Goal: Task Accomplishment & Management: Use online tool/utility

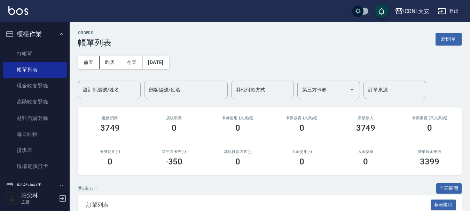
scroll to position [103, 0]
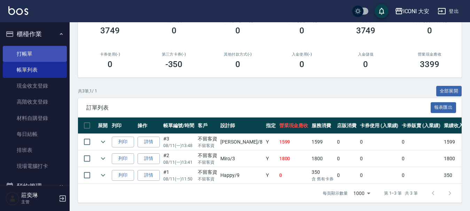
click at [39, 54] on link "打帳單" at bounding box center [35, 54] width 64 height 16
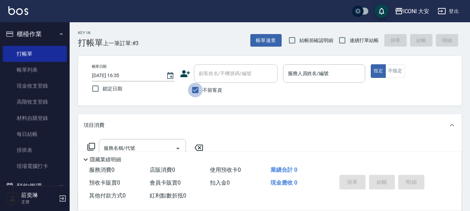
click at [193, 90] on input "不留客資" at bounding box center [195, 90] width 15 height 15
checkbox input "false"
click at [207, 77] on input "顧客姓名/手機號碼/編號" at bounding box center [230, 74] width 67 height 12
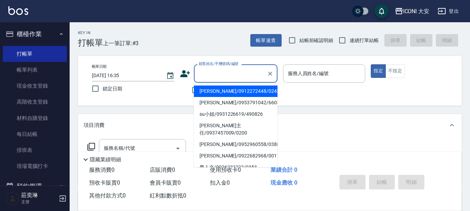
type input "0"
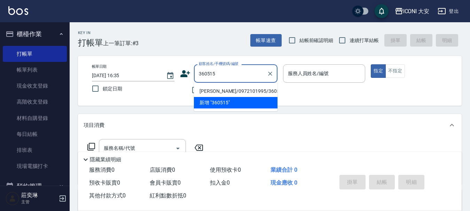
click at [230, 91] on li "[PERSON_NAME]/0972101995/360515" at bounding box center [236, 91] width 84 height 11
type input "[PERSON_NAME]/0972101995/360515"
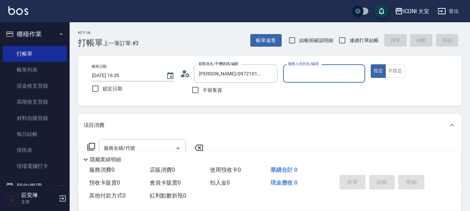
type input "Yulisa-8"
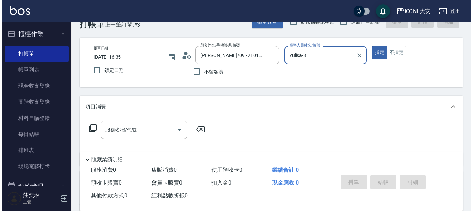
scroll to position [35, 0]
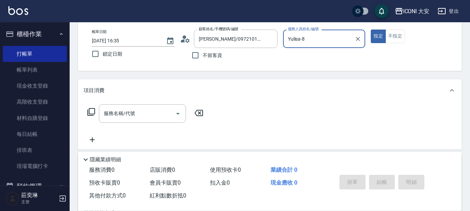
click at [95, 113] on icon at bounding box center [91, 112] width 8 height 8
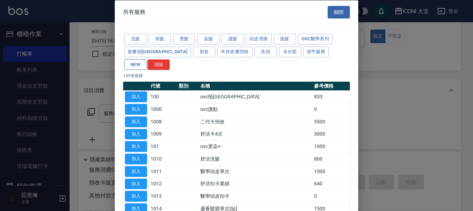
click at [147, 59] on button "NEW" at bounding box center [135, 64] width 22 height 11
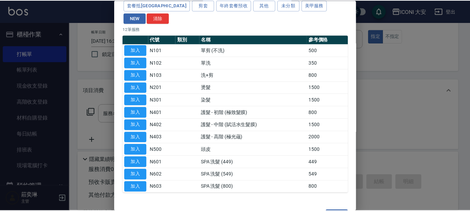
scroll to position [54, 0]
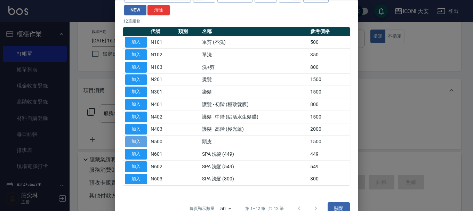
click at [141, 137] on button "加入" at bounding box center [136, 142] width 22 height 11
type input "頭皮(N500)"
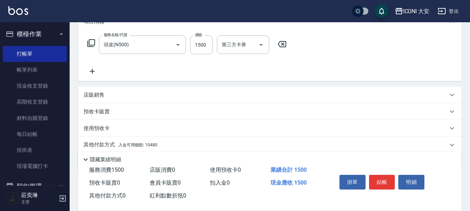
scroll to position [129, 0]
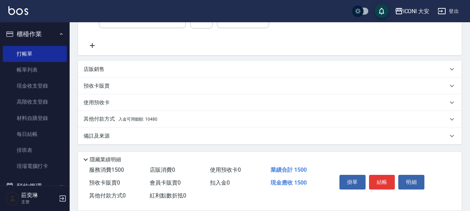
click at [109, 121] on p "其他付款方式 入金可用餘額: 10480" at bounding box center [121, 120] width 74 height 8
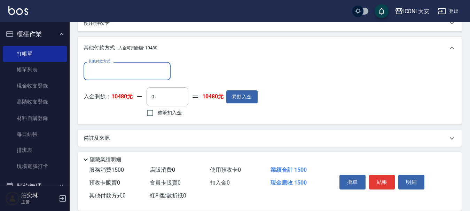
scroll to position [212, 0]
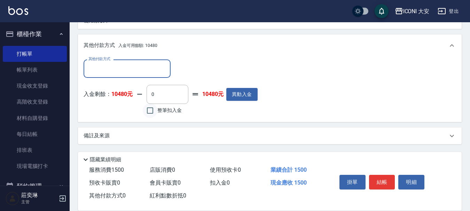
click at [150, 110] on input "整筆扣入金" at bounding box center [150, 110] width 15 height 15
checkbox input "true"
type input "1500"
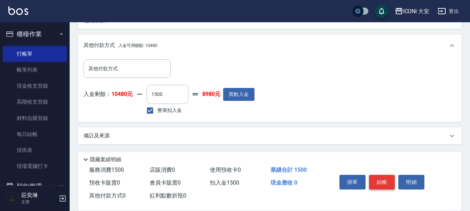
click at [377, 179] on button "結帳" at bounding box center [382, 182] width 26 height 15
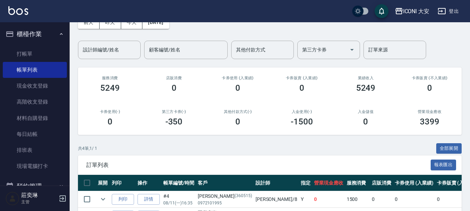
scroll to position [119, 0]
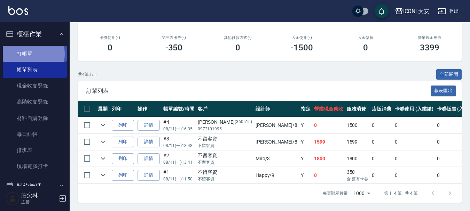
click at [29, 54] on link "打帳單" at bounding box center [35, 54] width 64 height 16
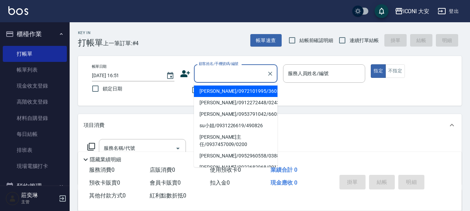
click at [231, 76] on input "顧客姓名/手機號碼/編號" at bounding box center [230, 74] width 67 height 12
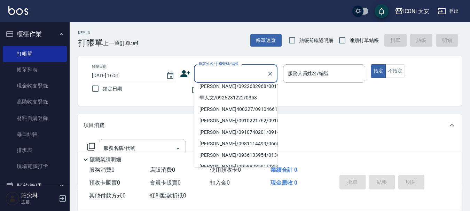
scroll to position [139, 0]
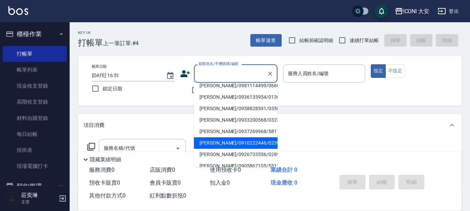
click at [217, 137] on li "[PERSON_NAME]/0910222446/0239" at bounding box center [236, 142] width 84 height 11
type input "[PERSON_NAME]/0910222446/0239"
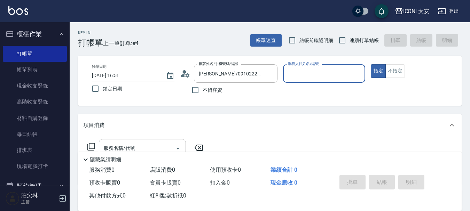
type input "[PERSON_NAME]姐-5"
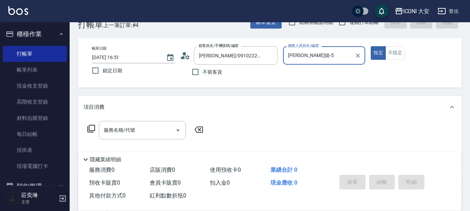
scroll to position [35, 0]
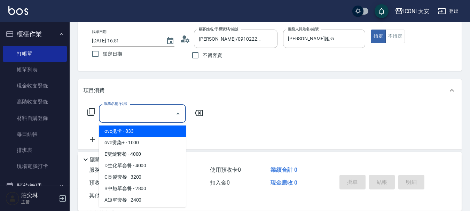
click at [166, 118] on input "服務名稱/代號" at bounding box center [137, 114] width 70 height 12
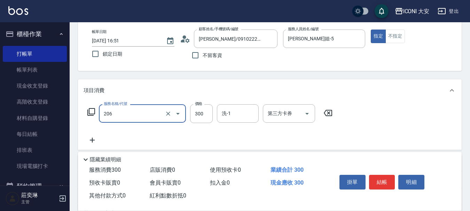
type input "洗髮(206)"
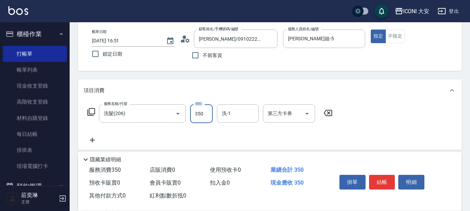
type input "350"
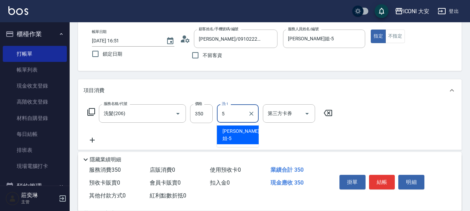
type input "[PERSON_NAME]姐-5"
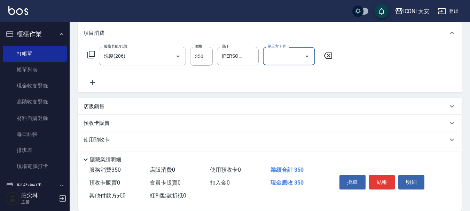
scroll to position [129, 0]
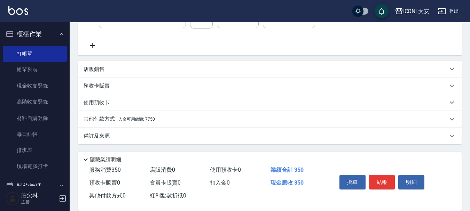
click at [151, 119] on span "入金可用餘額: 7750" at bounding box center [136, 119] width 37 height 5
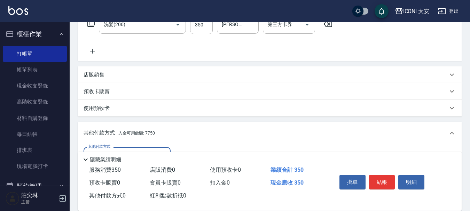
scroll to position [107, 0]
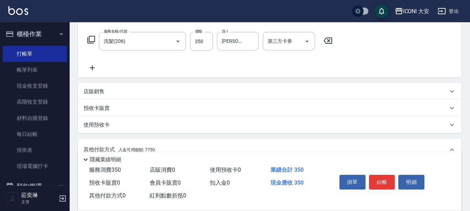
click at [93, 66] on icon at bounding box center [92, 68] width 17 height 8
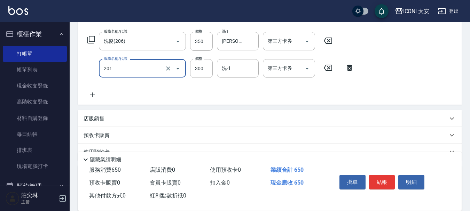
type input "張.曾洗髮　(201)"
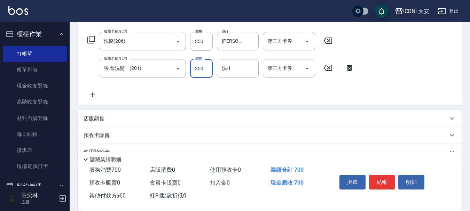
type input "350"
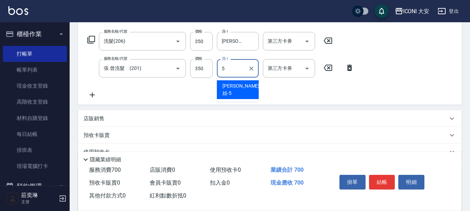
type input "[PERSON_NAME]姐-5"
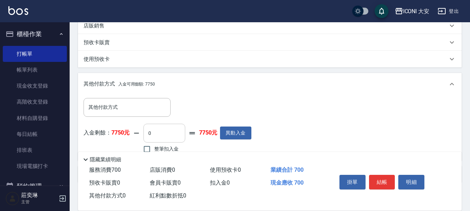
scroll to position [239, 0]
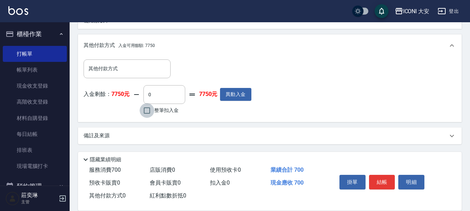
click at [149, 111] on input "整筆扣入金" at bounding box center [147, 110] width 15 height 15
checkbox input "true"
type input "700"
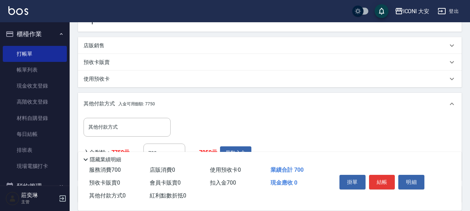
scroll to position [204, 0]
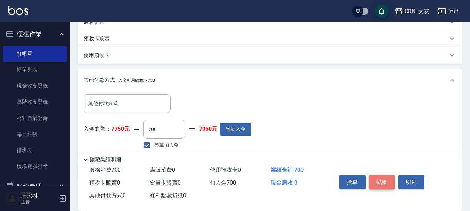
click at [381, 177] on button "結帳" at bounding box center [382, 182] width 26 height 15
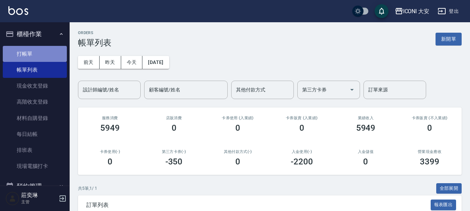
click at [38, 51] on link "打帳單" at bounding box center [35, 54] width 64 height 16
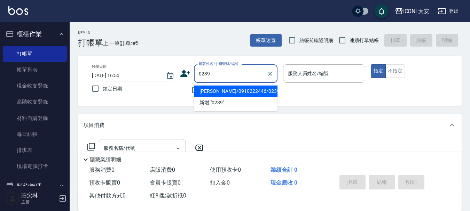
type input "[PERSON_NAME]/0910222446/0239"
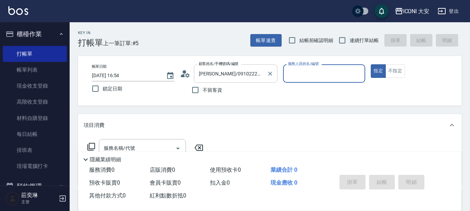
type input "[PERSON_NAME]姐-5"
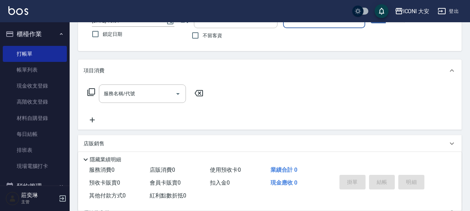
scroll to position [70, 0]
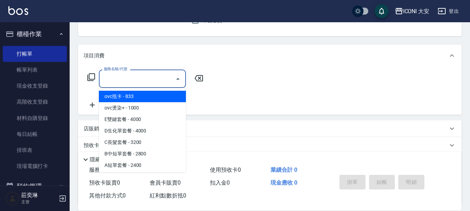
click at [130, 78] on input "服務名稱/代號" at bounding box center [137, 79] width 70 height 12
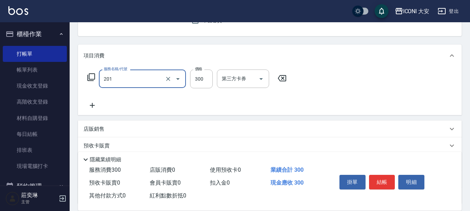
type input "張.曾洗髮　(201)"
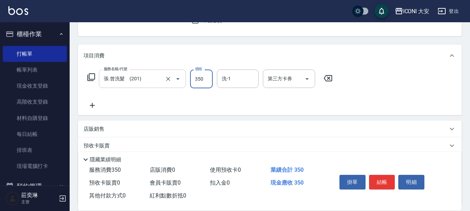
type input "350"
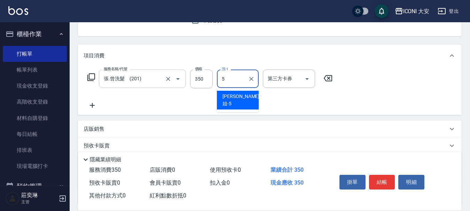
type input "[PERSON_NAME]姐-5"
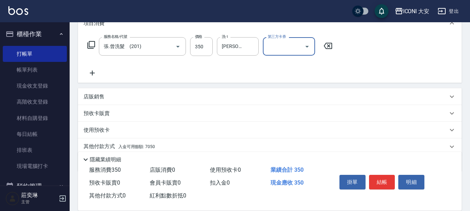
scroll to position [129, 0]
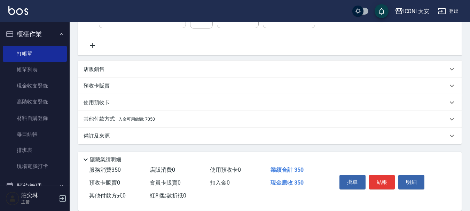
click at [150, 120] on span "入金可用餘額: 7050" at bounding box center [136, 119] width 37 height 5
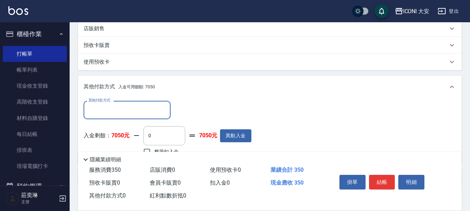
scroll to position [212, 0]
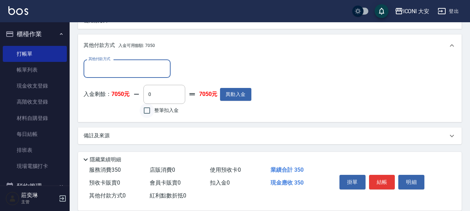
click at [149, 116] on input "整筆扣入金" at bounding box center [147, 110] width 15 height 15
checkbox input "true"
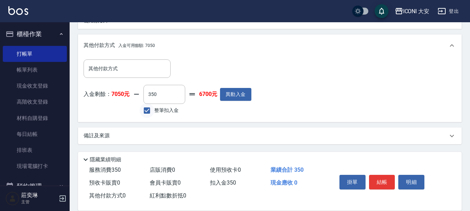
type input "350"
click at [388, 182] on button "結帳" at bounding box center [382, 182] width 26 height 15
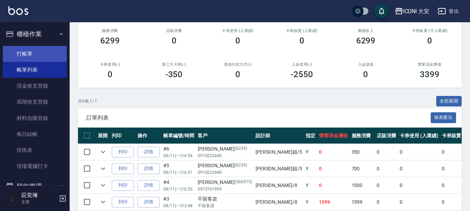
scroll to position [83, 0]
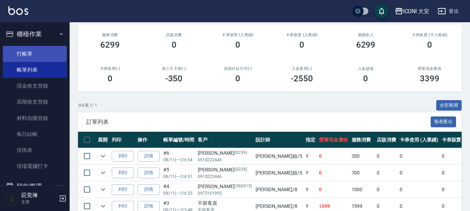
click at [25, 54] on link "打帳單" at bounding box center [35, 54] width 64 height 16
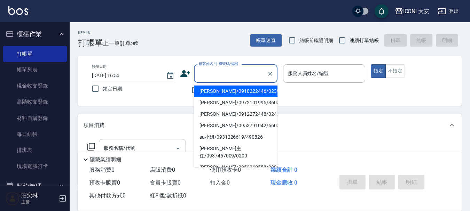
click at [237, 69] on input "顧客姓名/手機號碼/編號" at bounding box center [230, 74] width 67 height 12
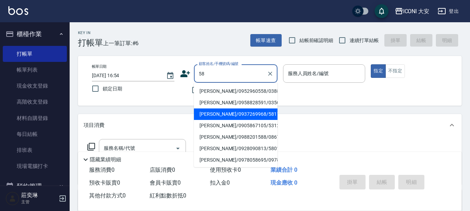
click at [230, 112] on li "[PERSON_NAME]/0937269968/581121" at bounding box center [236, 114] width 84 height 11
type input "[PERSON_NAME]/0937269968/581121"
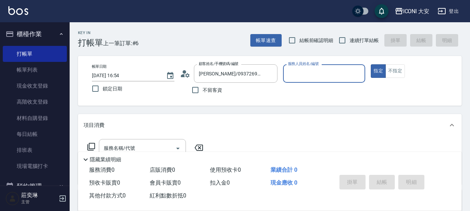
type input "Happy-9"
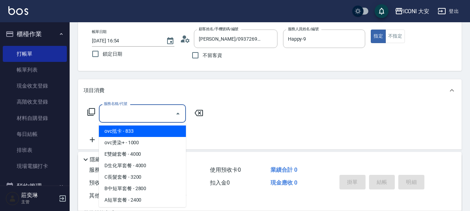
drag, startPoint x: 168, startPoint y: 114, endPoint x: 173, endPoint y: 114, distance: 4.5
click at [173, 114] on div "服務名稱/代號" at bounding box center [142, 113] width 87 height 18
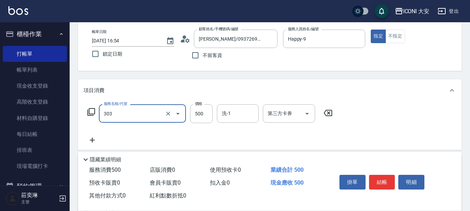
type input "洗+剪優惠(303)"
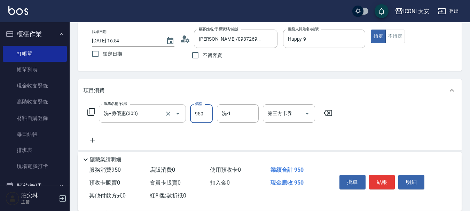
type input "950"
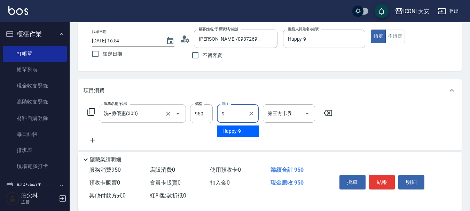
type input "Happy-9"
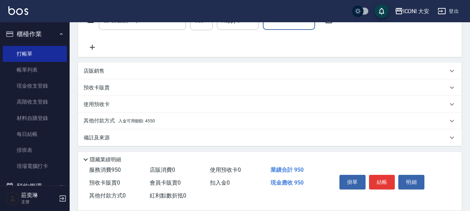
scroll to position [129, 0]
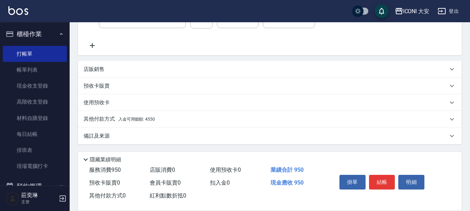
click at [135, 122] on p "其他付款方式 入金可用餘額: 4550" at bounding box center [119, 120] width 71 height 8
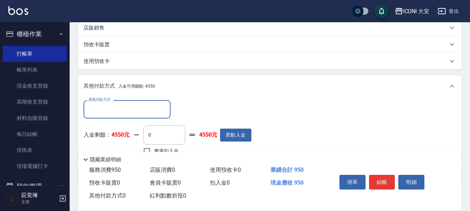
scroll to position [211, 0]
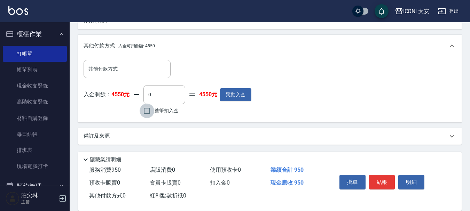
click at [148, 110] on input "整筆扣入金" at bounding box center [147, 111] width 15 height 15
checkbox input "true"
type input "950"
click at [377, 178] on button "結帳" at bounding box center [382, 182] width 26 height 15
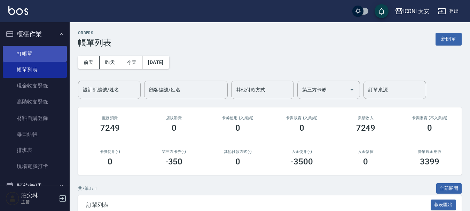
click at [48, 52] on link "打帳單" at bounding box center [35, 54] width 64 height 16
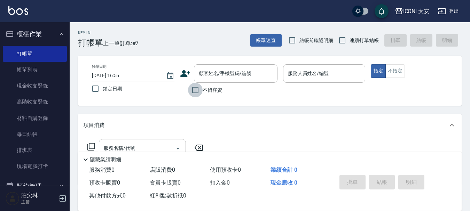
click at [193, 92] on input "不留客資" at bounding box center [195, 90] width 15 height 15
checkbox input "true"
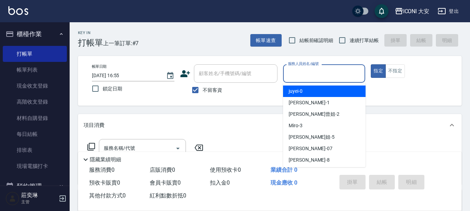
click at [309, 76] on input "服務人員姓名/編號" at bounding box center [324, 74] width 76 height 12
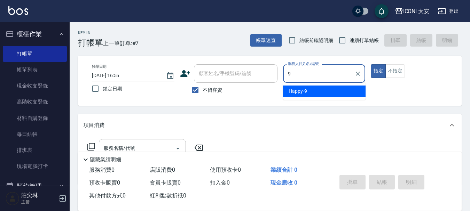
type input "Happy-9"
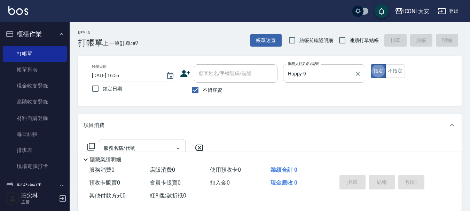
type button "true"
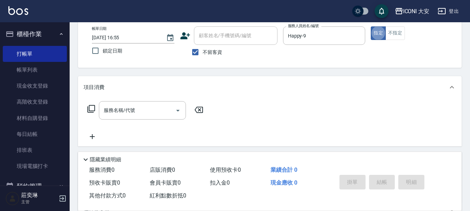
scroll to position [104, 0]
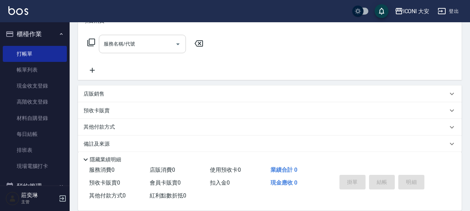
click at [138, 42] on input "服務名稱/代號" at bounding box center [137, 44] width 70 height 12
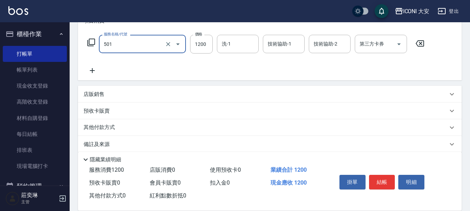
type input "染髮(501)"
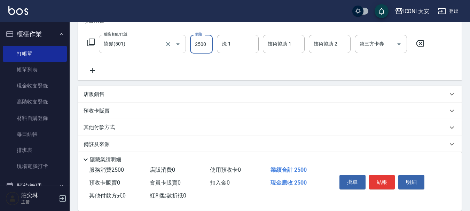
type input "2500"
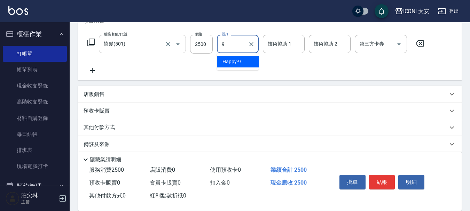
type input "Happy-9"
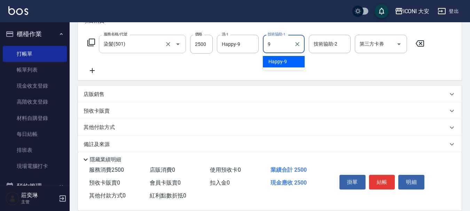
type input "Happy-9"
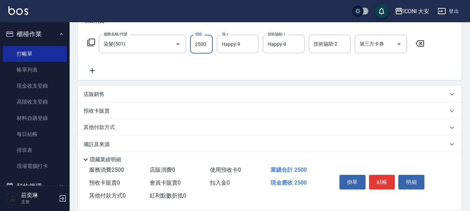
click at [203, 42] on input "2500" at bounding box center [201, 44] width 23 height 19
type input "2400"
click at [92, 69] on icon at bounding box center [92, 70] width 5 height 5
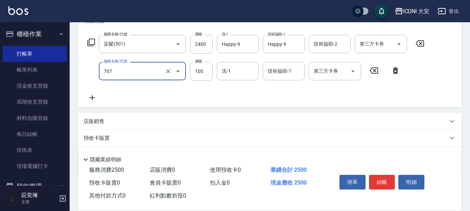
type input "瞬間護髮(707)"
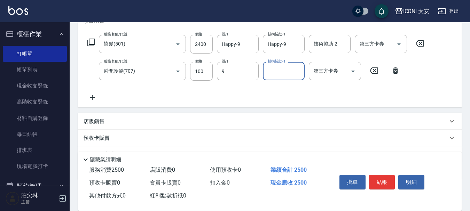
type input "Happy-9"
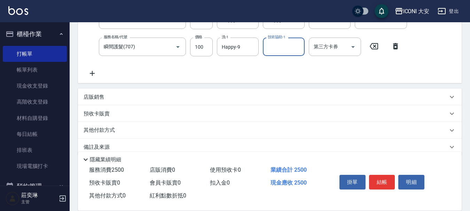
scroll to position [139, 0]
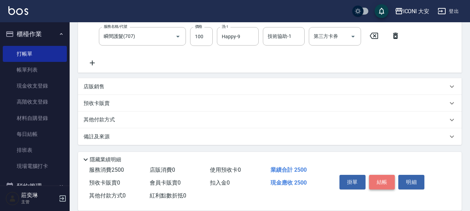
click at [385, 182] on button "結帳" at bounding box center [382, 182] width 26 height 15
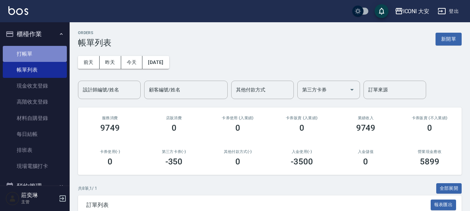
click at [36, 54] on link "打帳單" at bounding box center [35, 54] width 64 height 16
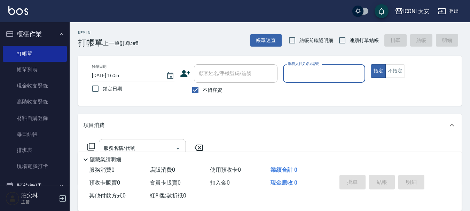
click at [311, 66] on label "服務人員姓名/編號" at bounding box center [303, 63] width 31 height 5
click at [311, 68] on input "服務人員姓名/編號" at bounding box center [324, 74] width 76 height 12
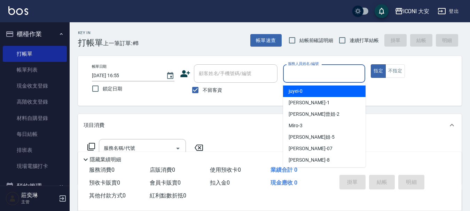
click at [308, 76] on input "服務人員姓名/編號" at bounding box center [324, 74] width 76 height 12
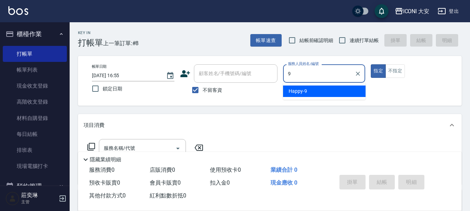
type input "Happy-9"
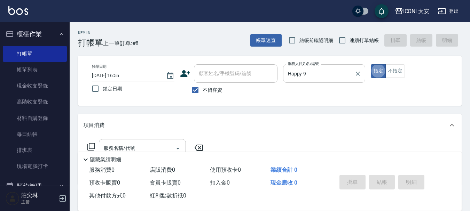
type button "true"
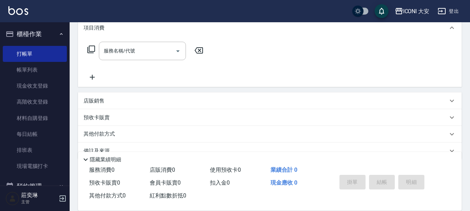
scroll to position [104, 0]
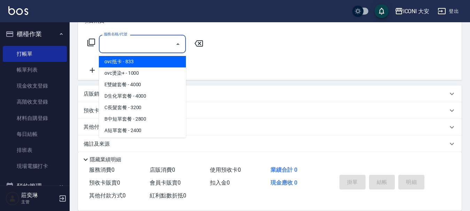
click at [134, 49] on input "服務名稱/代號" at bounding box center [137, 44] width 70 height 12
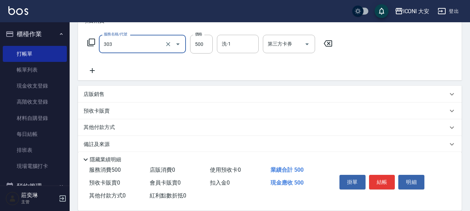
type input "洗+剪優惠(303)"
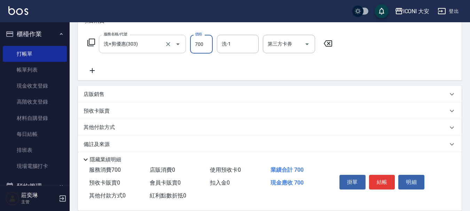
type input "700"
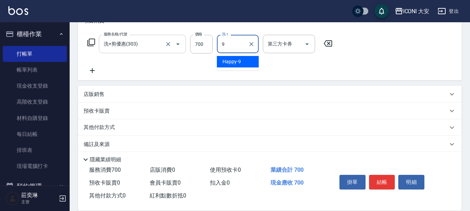
type input "Happy-9"
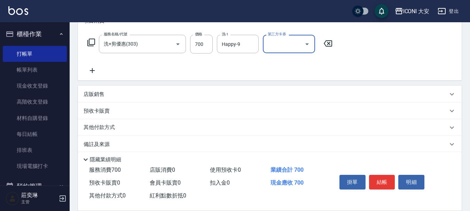
click at [94, 71] on icon at bounding box center [92, 70] width 5 height 5
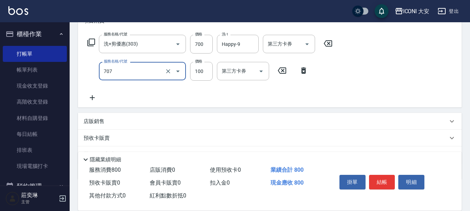
type input "瞬間護髮(707)"
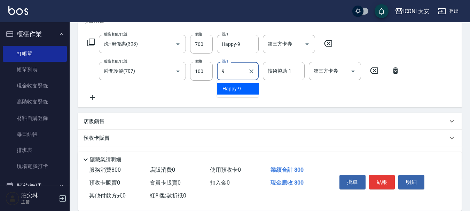
type input "Happy-9"
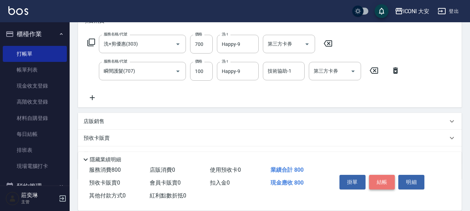
click at [384, 180] on button "結帳" at bounding box center [382, 182] width 26 height 15
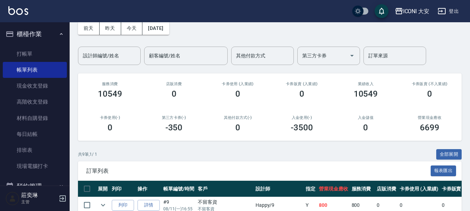
scroll to position [139, 0]
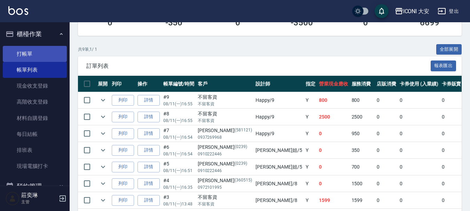
click at [30, 55] on link "打帳單" at bounding box center [35, 54] width 64 height 16
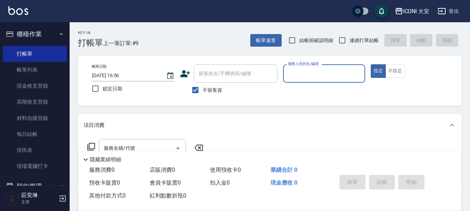
click at [293, 69] on input "服務人員姓名/編號" at bounding box center [324, 74] width 76 height 12
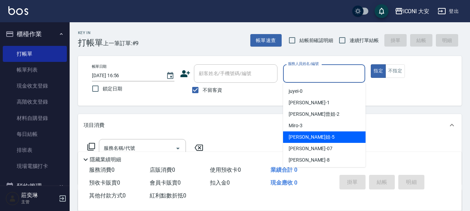
scroll to position [13, 0]
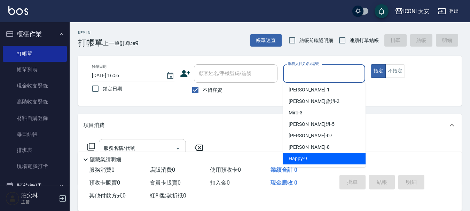
click at [304, 156] on span "Happy -9" at bounding box center [297, 158] width 18 height 7
type input "Happy-9"
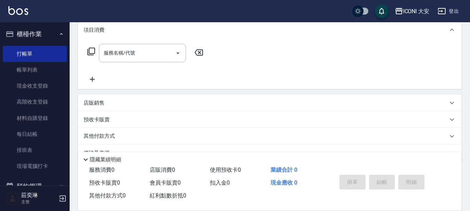
scroll to position [104, 0]
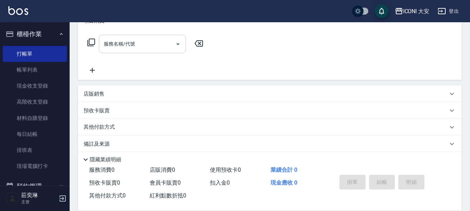
click at [134, 42] on input "服務名稱/代號" at bounding box center [137, 44] width 70 height 12
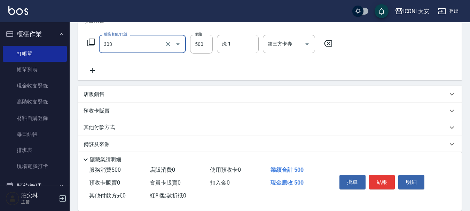
type input "洗+剪優惠(303)"
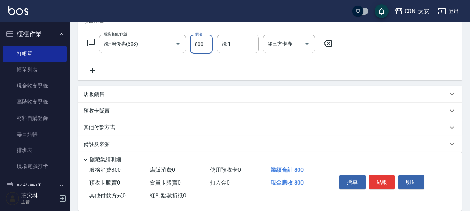
type input "800"
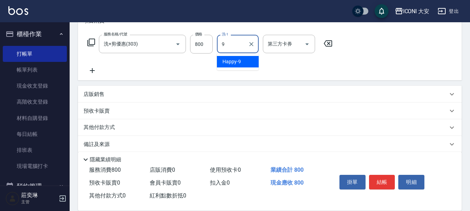
type input "Happy-9"
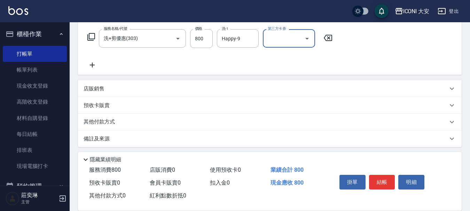
scroll to position [113, 0]
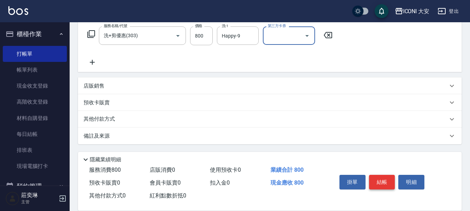
click at [381, 180] on button "結帳" at bounding box center [382, 182] width 26 height 15
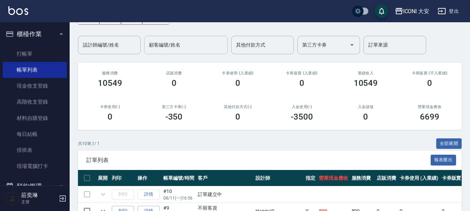
scroll to position [104, 0]
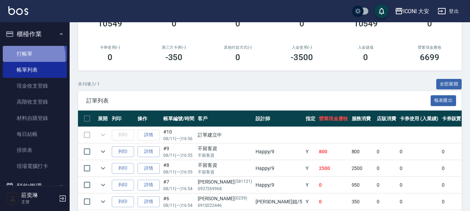
click at [29, 57] on link "打帳單" at bounding box center [35, 54] width 64 height 16
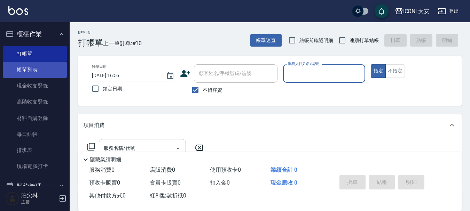
click at [32, 68] on link "帳單列表" at bounding box center [35, 70] width 64 height 16
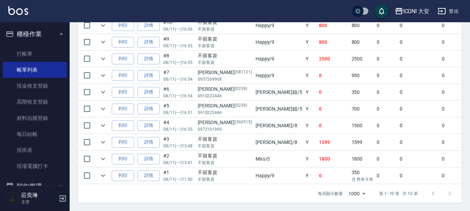
scroll to position [220, 0]
